Goal: Register for event/course

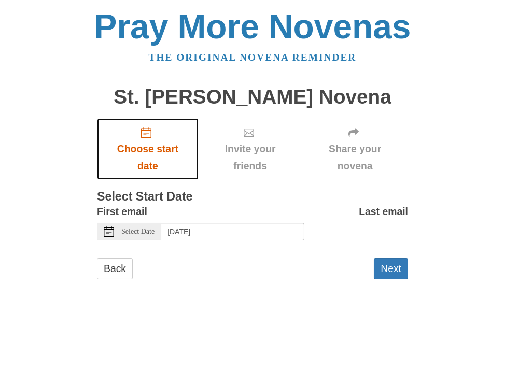
click at [150, 162] on span "Choose start date" at bounding box center [147, 158] width 81 height 34
click at [294, 98] on h1 "St. [PERSON_NAME] Novena" at bounding box center [252, 97] width 311 height 22
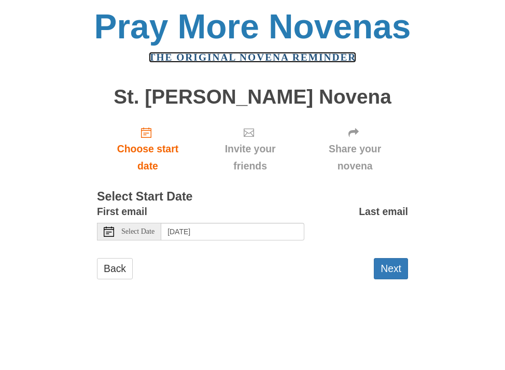
click at [288, 61] on link "The original novena reminder" at bounding box center [253, 57] width 208 height 11
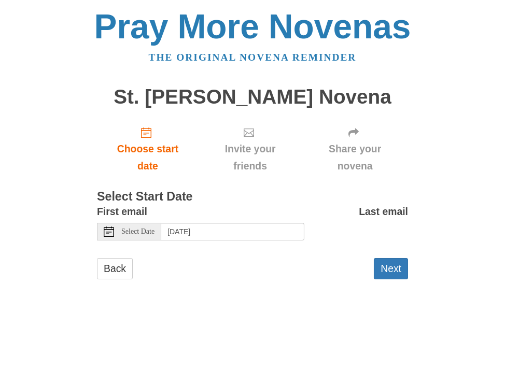
click at [152, 232] on span "Select Date" at bounding box center [137, 231] width 33 height 7
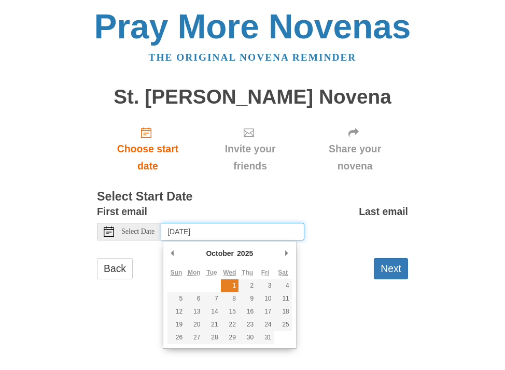
type input "Wednesday, October 1st"
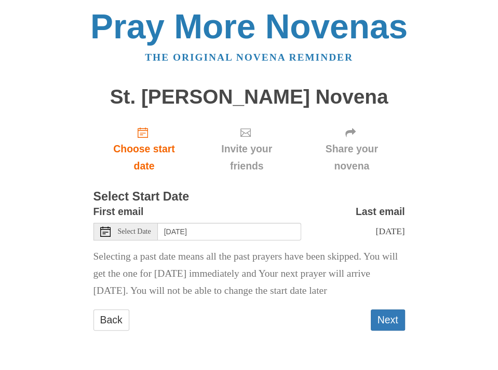
scroll to position [8, 0]
click at [378, 326] on button "Next" at bounding box center [387, 320] width 34 height 21
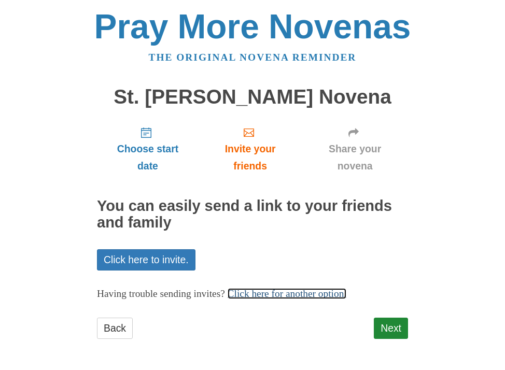
click at [347, 296] on link "Click here for another option." at bounding box center [287, 293] width 119 height 11
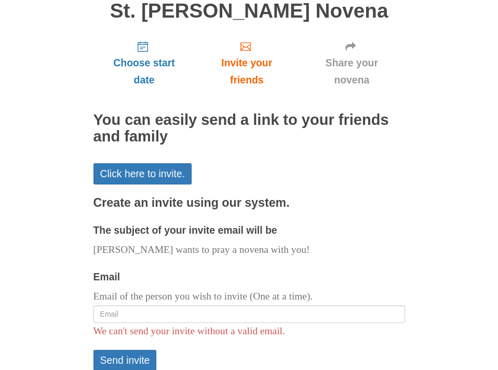
scroll to position [104, 0]
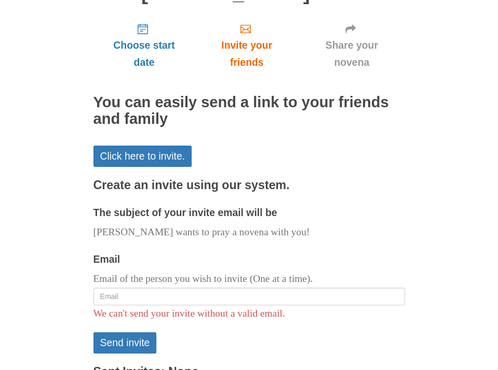
click at [217, 316] on span "We can't send your invite without a valid email." at bounding box center [188, 313] width 191 height 11
click at [285, 318] on span "We can't send your invite without a valid email." at bounding box center [188, 313] width 191 height 11
click at [128, 338] on button "Send invite" at bounding box center [124, 343] width 63 height 21
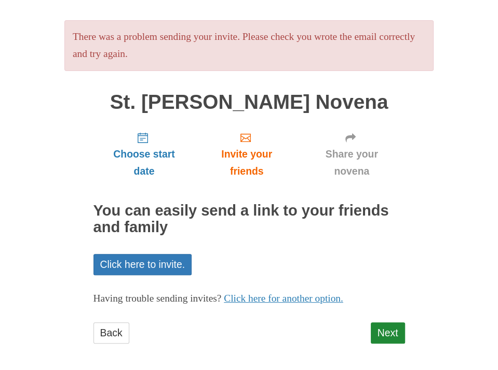
scroll to position [64, 0]
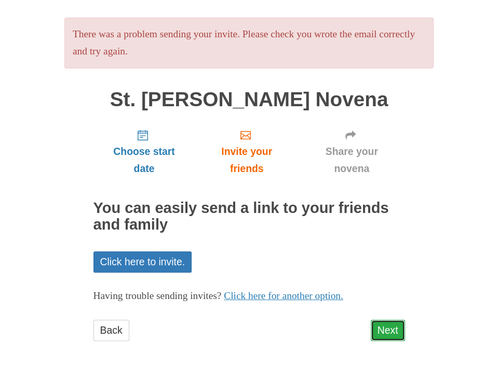
click at [377, 329] on link "Next" at bounding box center [387, 330] width 34 height 21
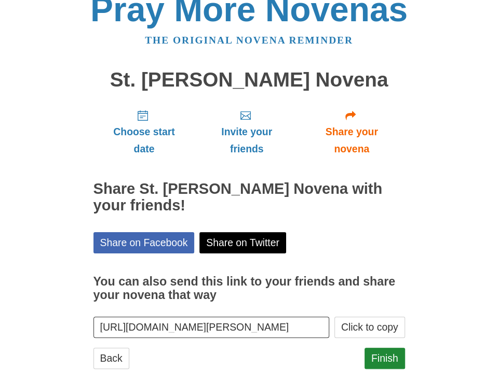
scroll to position [34, 0]
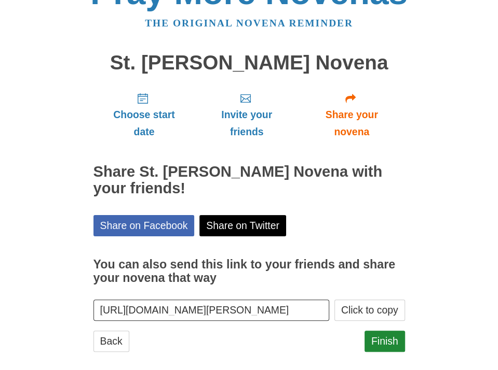
click at [238, 314] on input "https://www.praymorenovenas.com/st-therese-novena/1250172" at bounding box center [211, 310] width 236 height 21
click at [349, 310] on button "Click to copy" at bounding box center [369, 310] width 71 height 21
click at [116, 336] on link "Back" at bounding box center [111, 341] width 36 height 21
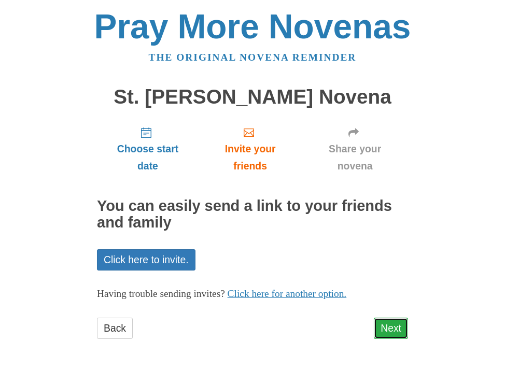
click at [379, 323] on link "Next" at bounding box center [391, 328] width 34 height 21
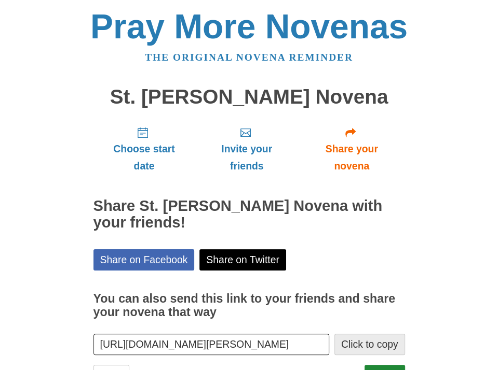
click at [353, 346] on button "Click to copy" at bounding box center [369, 344] width 71 height 21
click at [296, 344] on input "[URL][DOMAIN_NAME][PERSON_NAME]" at bounding box center [211, 344] width 236 height 21
click at [298, 344] on input "[URL][DOMAIN_NAME][PERSON_NAME]" at bounding box center [211, 344] width 236 height 21
click at [298, 344] on input "https://www.praymorenovenas.com/st-therese-novena/1250172" at bounding box center [211, 344] width 236 height 21
click at [355, 348] on button "Click to copy" at bounding box center [369, 344] width 71 height 21
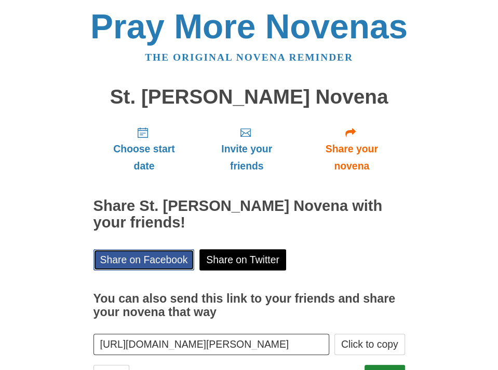
click at [176, 261] on link "Share on Facebook" at bounding box center [143, 260] width 101 height 21
